Goal: Check status: Check status

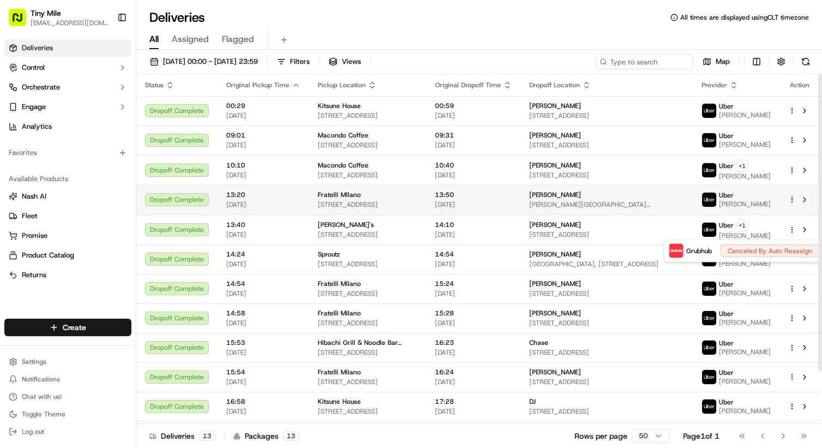
click at [644, 219] on html "Tiny Mile [EMAIL_ADDRESS][DOMAIN_NAME] Toggle Sidebar Deliveries Control Orches…" at bounding box center [411, 224] width 822 height 448
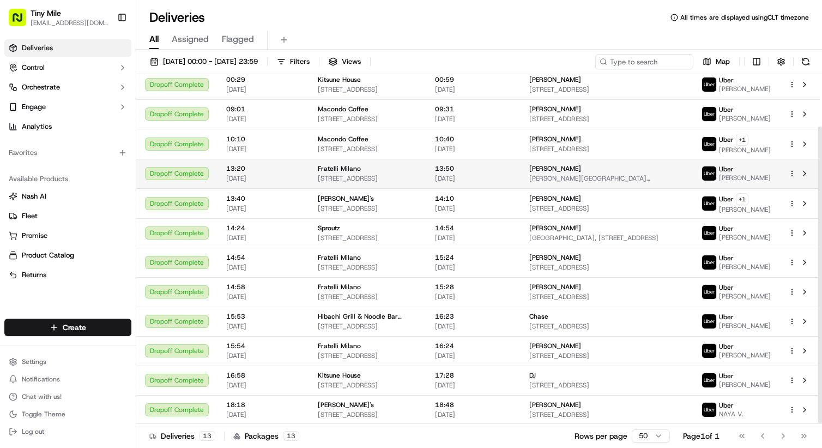
scroll to position [62, 0]
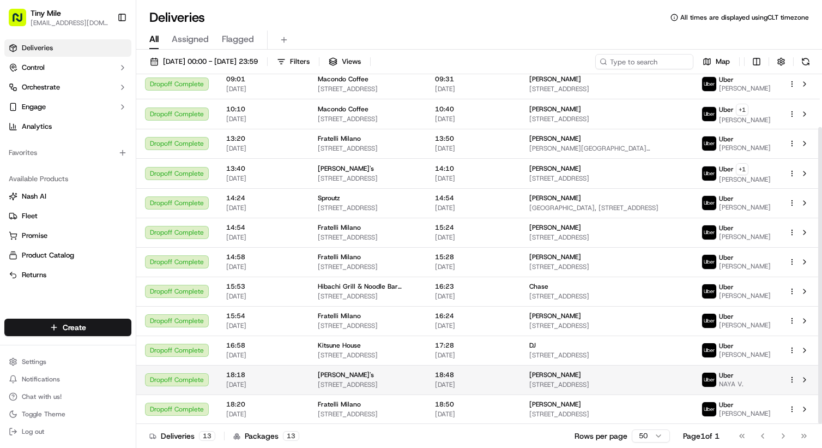
click at [590, 377] on div "[PERSON_NAME]" at bounding box center [606, 374] width 155 height 9
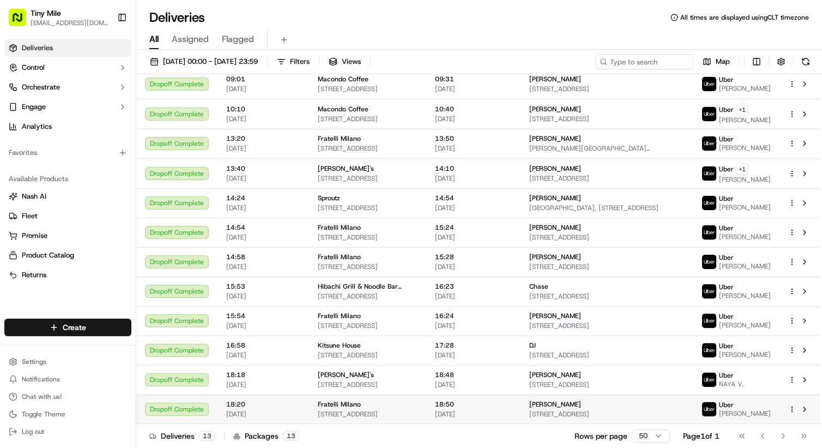
click at [557, 409] on div "[PERSON_NAME] [STREET_ADDRESS]" at bounding box center [606, 409] width 155 height 19
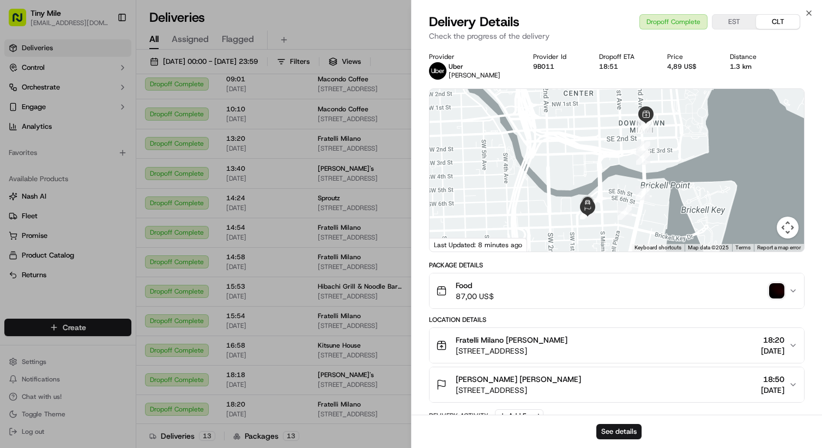
click at [781, 293] on img "button" at bounding box center [776, 290] width 15 height 15
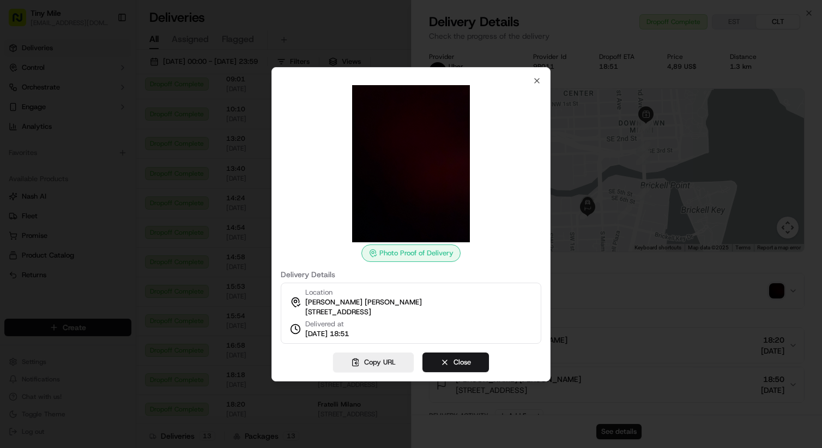
click at [697, 219] on div at bounding box center [411, 224] width 822 height 448
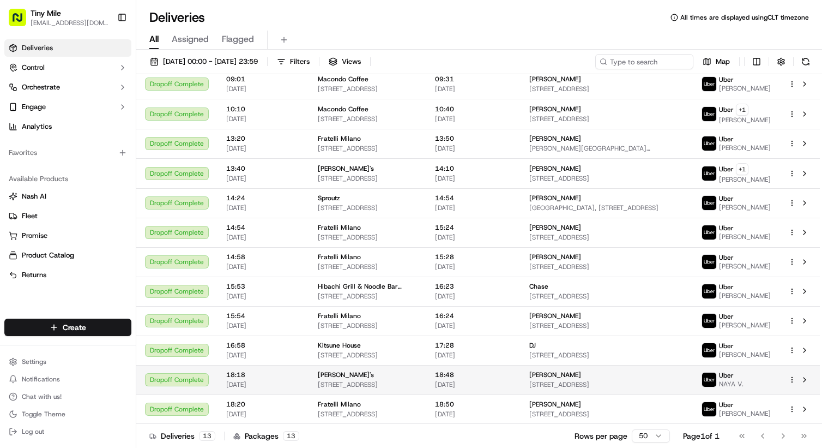
click at [558, 374] on div "[PERSON_NAME]" at bounding box center [606, 374] width 155 height 9
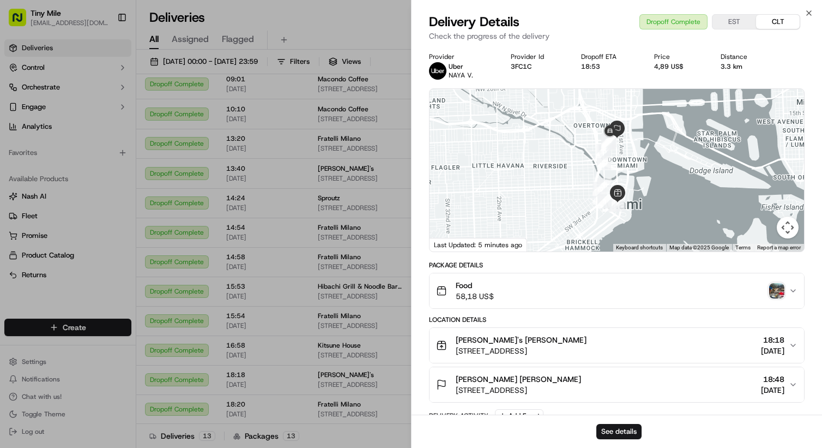
click at [778, 292] on img "button" at bounding box center [776, 290] width 15 height 15
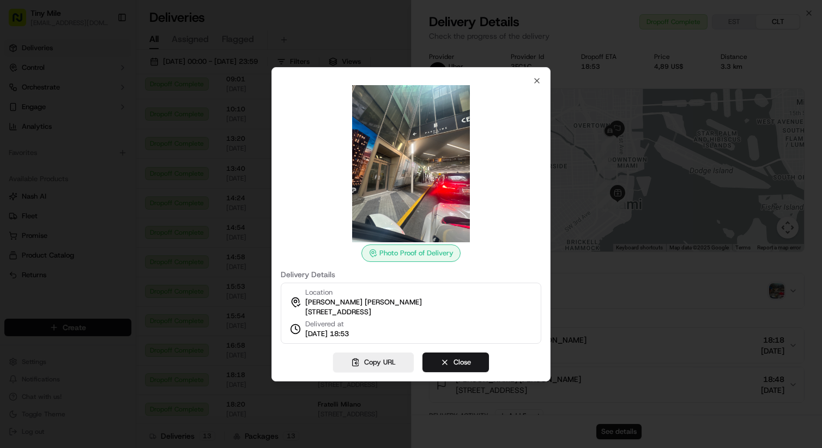
click at [716, 246] on div at bounding box center [411, 224] width 822 height 448
